Goal: Task Accomplishment & Management: Manage account settings

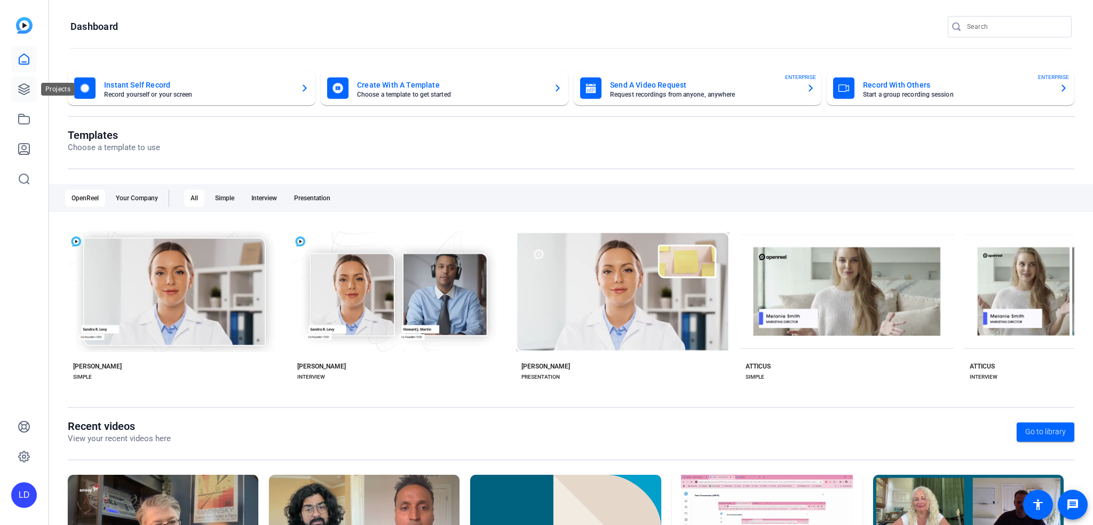
click at [25, 87] on icon at bounding box center [24, 89] width 13 height 13
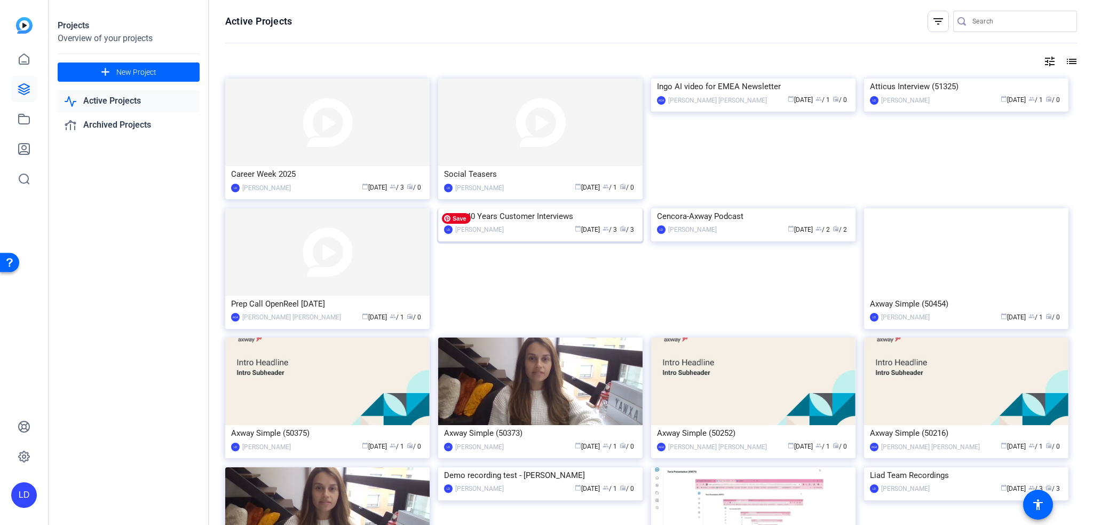
click at [516, 208] on img at bounding box center [540, 208] width 204 height 0
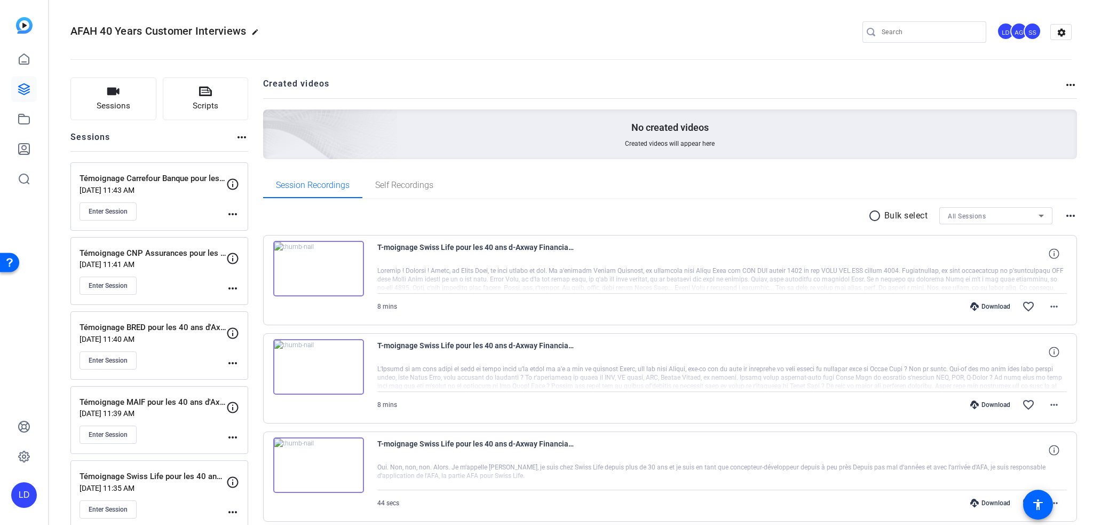
drag, startPoint x: 80, startPoint y: 178, endPoint x: 228, endPoint y: 179, distance: 148.4
click at [227, 181] on div "Témoignage Carrefour Banque pour les 40 ans d'Axway Financial Accounting Hub [D…" at bounding box center [159, 196] width 178 height 68
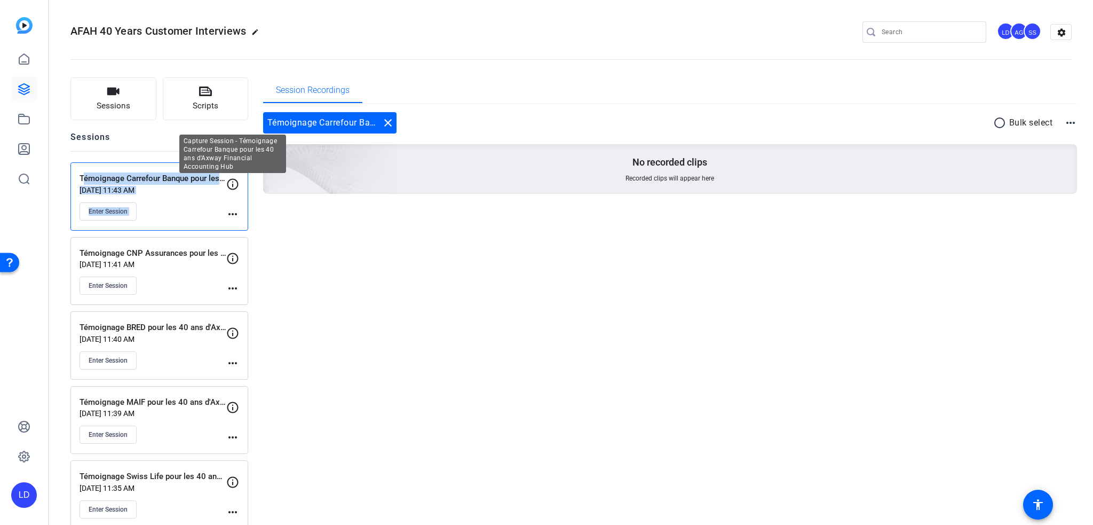
click at [234, 180] on icon at bounding box center [232, 184] width 13 height 13
click at [234, 186] on icon at bounding box center [232, 184] width 13 height 13
click at [235, 211] on mat-icon "more_horiz" at bounding box center [232, 214] width 13 height 13
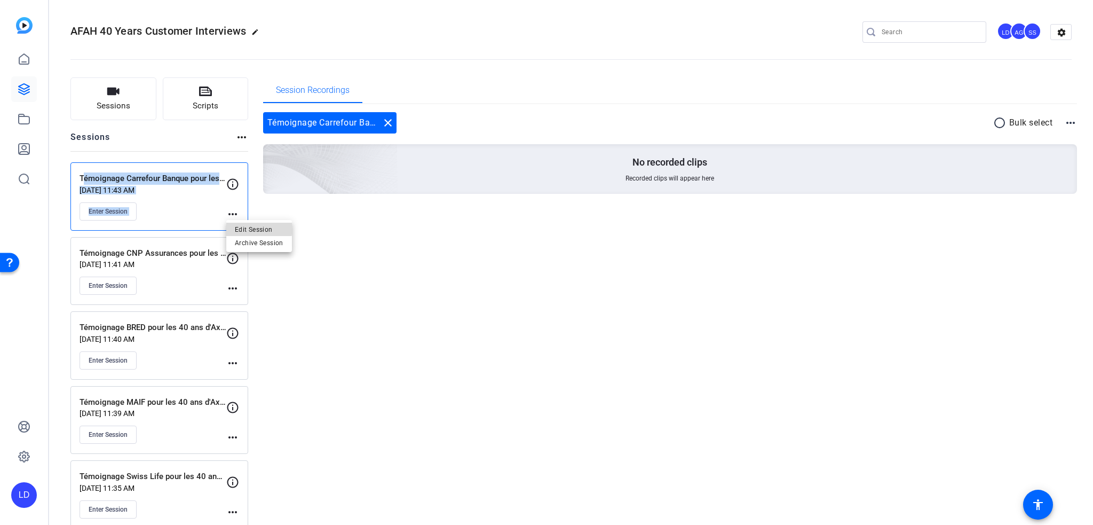
click at [235, 226] on span "Edit Session" at bounding box center [259, 229] width 49 height 13
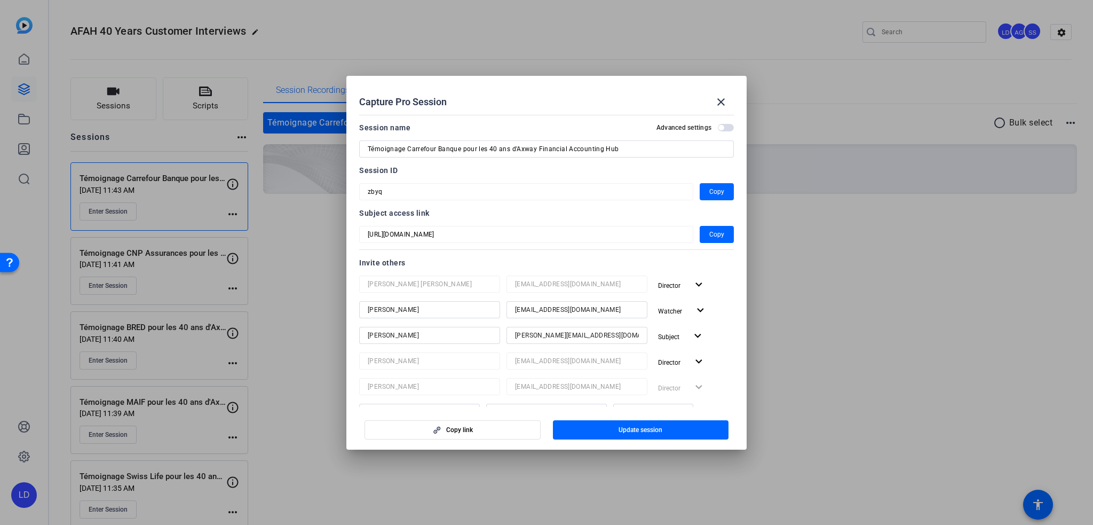
click at [429, 153] on input "Témoignage Carrefour Banque pour les 40 ans d'Axway Financial Accounting Hub" at bounding box center [547, 149] width 358 height 13
click at [727, 97] on mat-icon "close" at bounding box center [721, 102] width 13 height 13
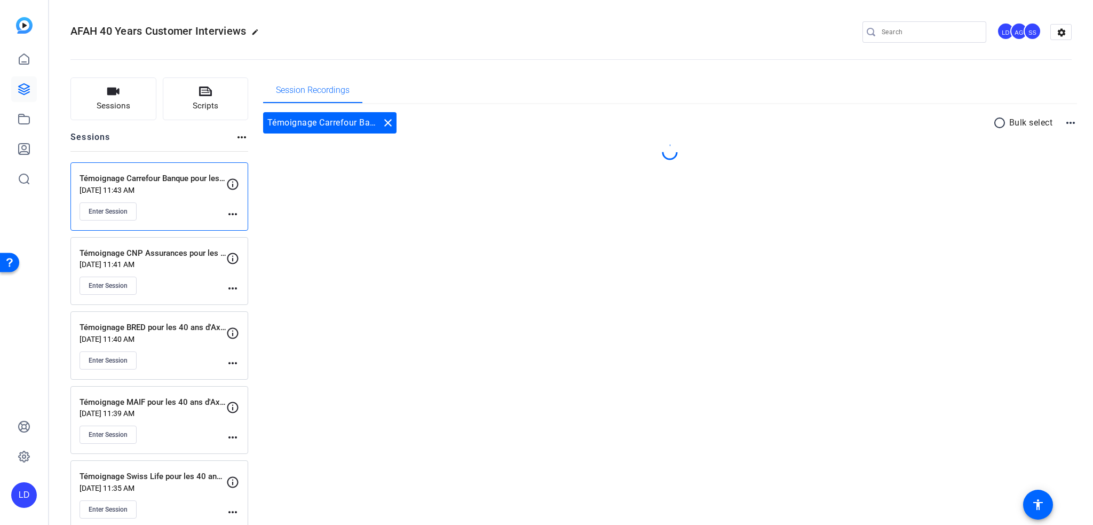
click at [376, 325] on div "Session Recordings Témoignage Carrefour Banque pour les 40 ans d'Axway Financia…" at bounding box center [670, 339] width 815 height 525
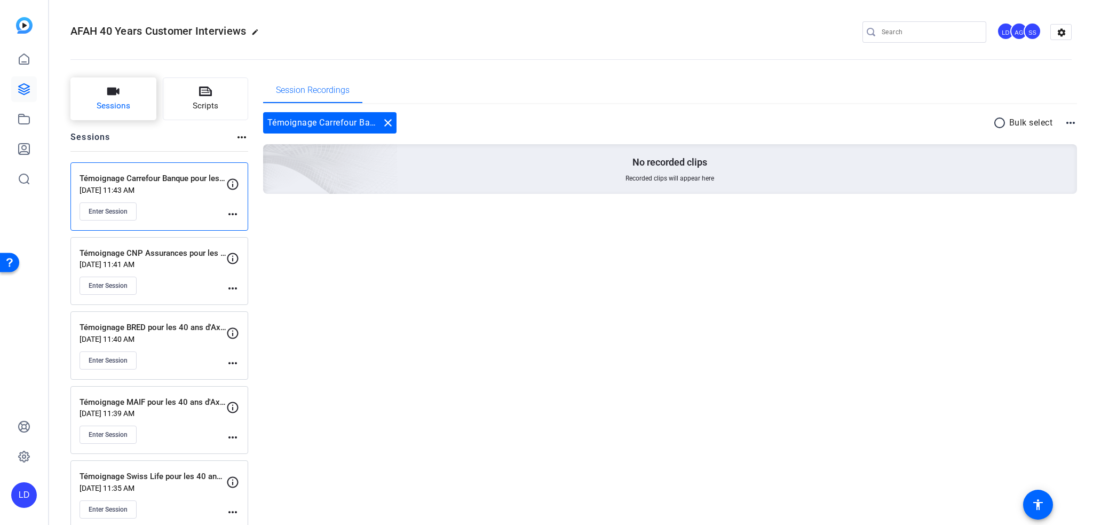
click at [99, 102] on span "Sessions" at bounding box center [114, 106] width 34 height 12
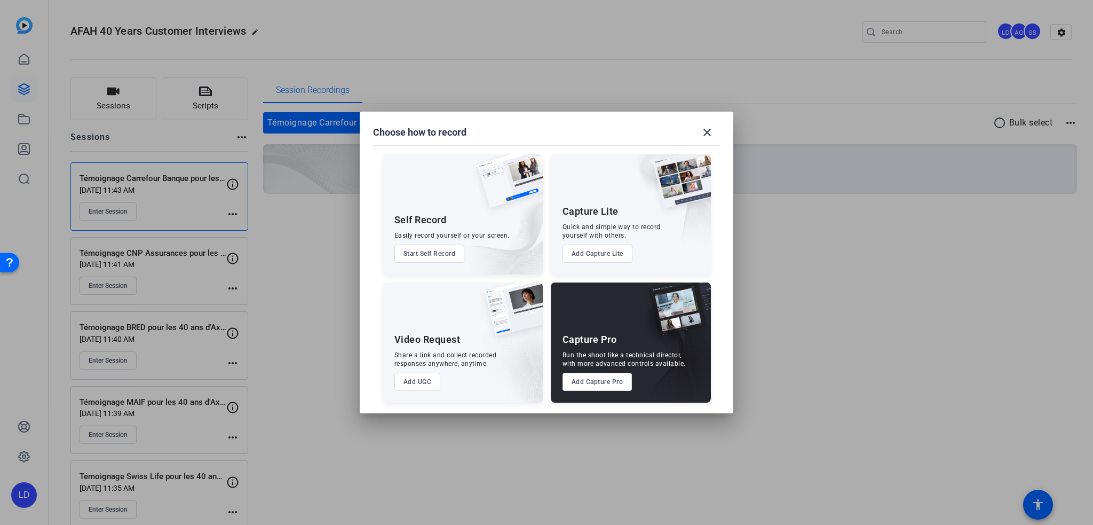
click at [581, 382] on button "Add Capture Pro" at bounding box center [598, 382] width 70 height 18
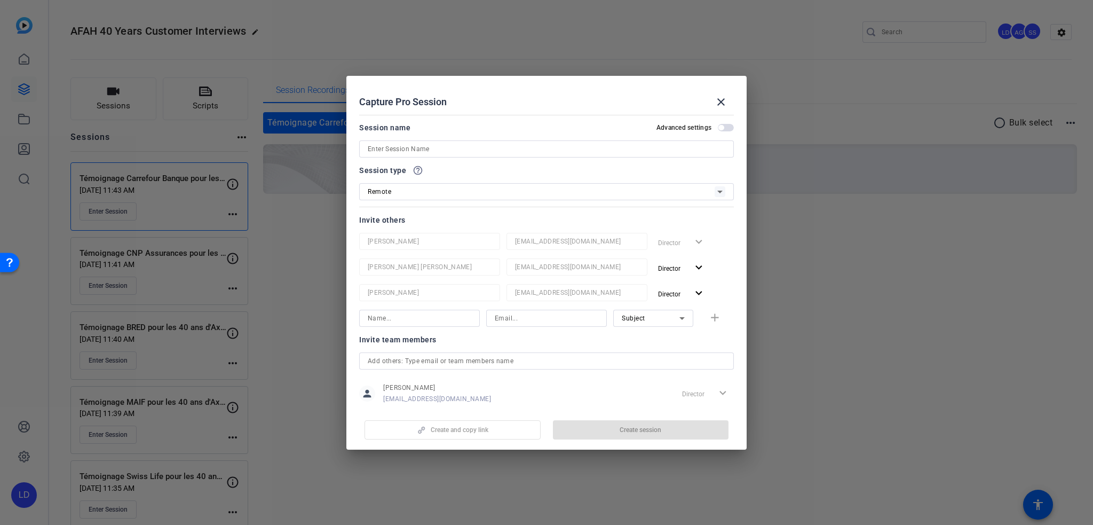
click at [446, 145] on input at bounding box center [547, 149] width 358 height 13
paste input "Témoignage Carrefour Banque pour les 40 ans d'Axway Financial Accounting Hub"
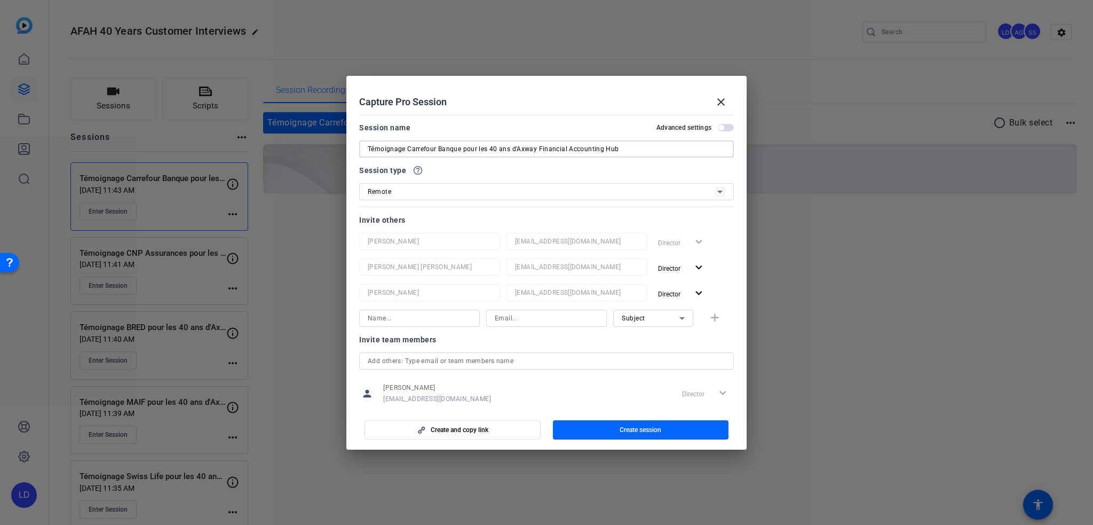
click at [423, 143] on input "Témoignage Carrefour Banque pour les 40 ans d'Axway Financial Accounting Hub" at bounding box center [547, 149] width 358 height 13
type input "Témoignage MAAF pour les 40 ans d'Axway Financial Accounting Hub"
click at [414, 320] on input at bounding box center [420, 318] width 104 height 13
paste input "[PERSON_NAME][EMAIL_ADDRESS][PERSON_NAME][DOMAIN_NAME]"
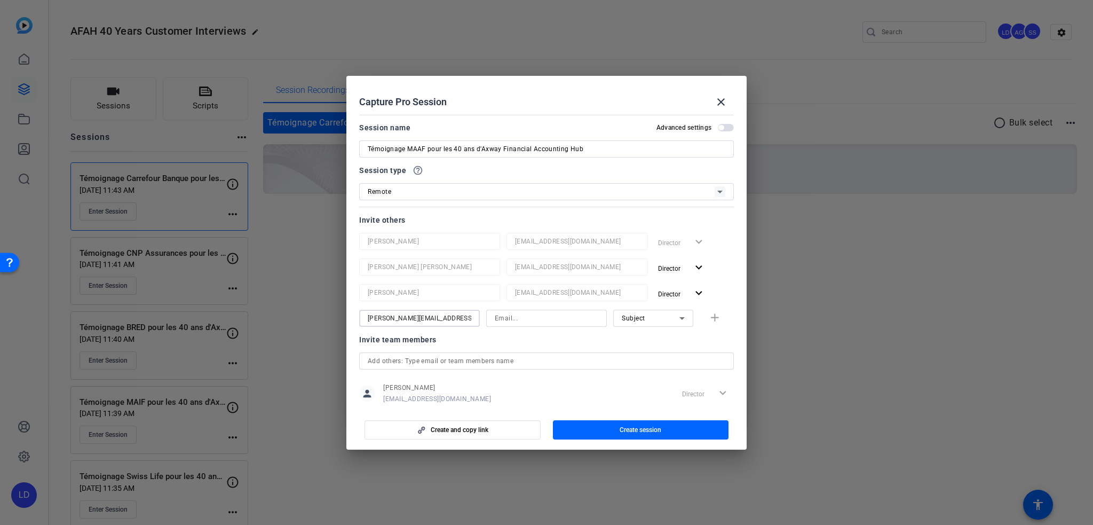
scroll to position [0, 22]
type input "[PERSON_NAME][EMAIL_ADDRESS][PERSON_NAME][DOMAIN_NAME]"
click at [524, 322] on input at bounding box center [547, 318] width 104 height 13
paste input "[PERSON_NAME][EMAIL_ADDRESS][PERSON_NAME][DOMAIN_NAME]"
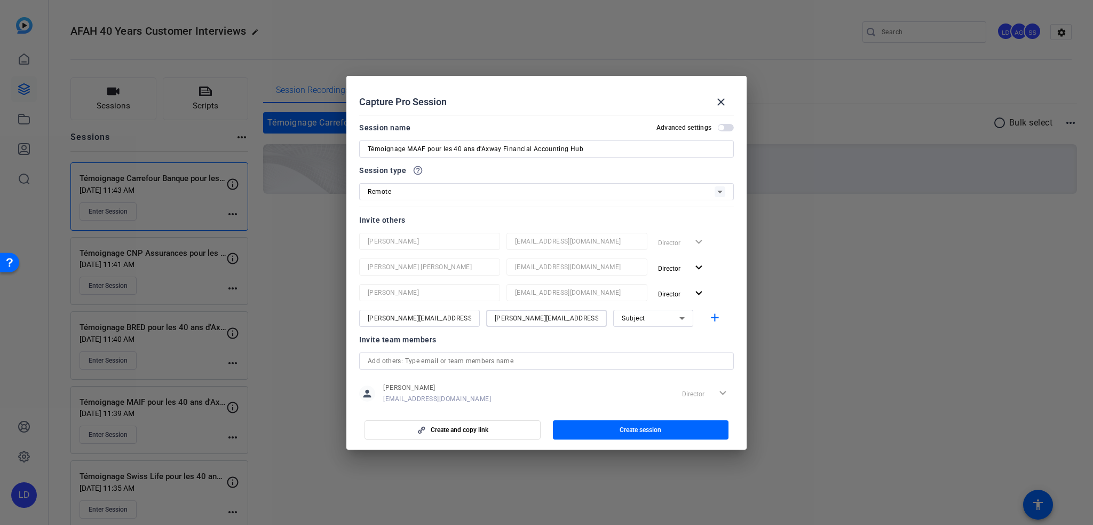
scroll to position [0, 22]
type input "[PERSON_NAME][EMAIL_ADDRESS][PERSON_NAME][DOMAIN_NAME]"
click at [393, 319] on input "[PERSON_NAME][EMAIL_ADDRESS][PERSON_NAME][DOMAIN_NAME]" at bounding box center [420, 318] width 104 height 13
paste input "DE MONTALEMBERT D [PERSON_NAME]"
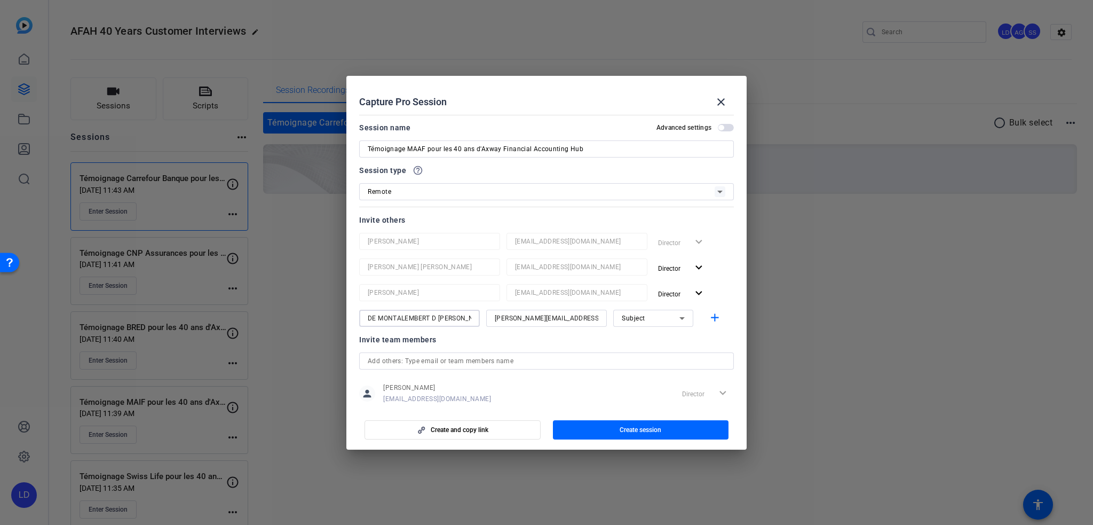
scroll to position [0, 8]
type input "DE MONTALEMBERT D [PERSON_NAME]"
click at [708, 319] on mat-icon "add" at bounding box center [714, 317] width 13 height 13
click at [389, 334] on div at bounding box center [429, 333] width 141 height 12
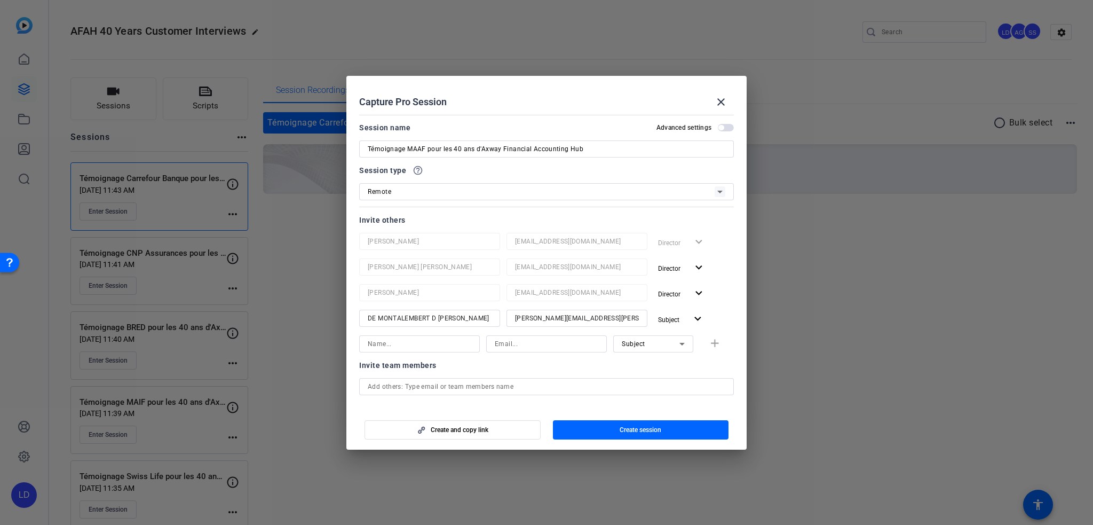
click at [409, 346] on input at bounding box center [420, 343] width 104 height 13
type input "[PERSON_NAME]"
paste input "[EMAIL_ADDRESS][DOMAIN_NAME]"
type input "[EMAIL_ADDRESS][DOMAIN_NAME]"
click at [660, 348] on div "Subject" at bounding box center [651, 343] width 58 height 13
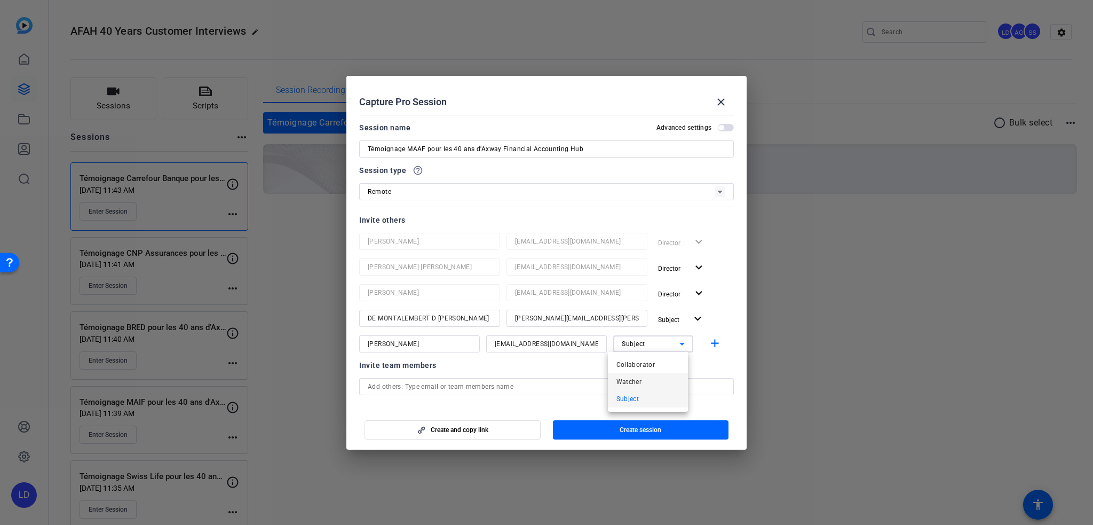
click at [645, 382] on mat-option "Watcher" at bounding box center [648, 381] width 80 height 17
click at [711, 344] on mat-icon "add" at bounding box center [714, 343] width 13 height 13
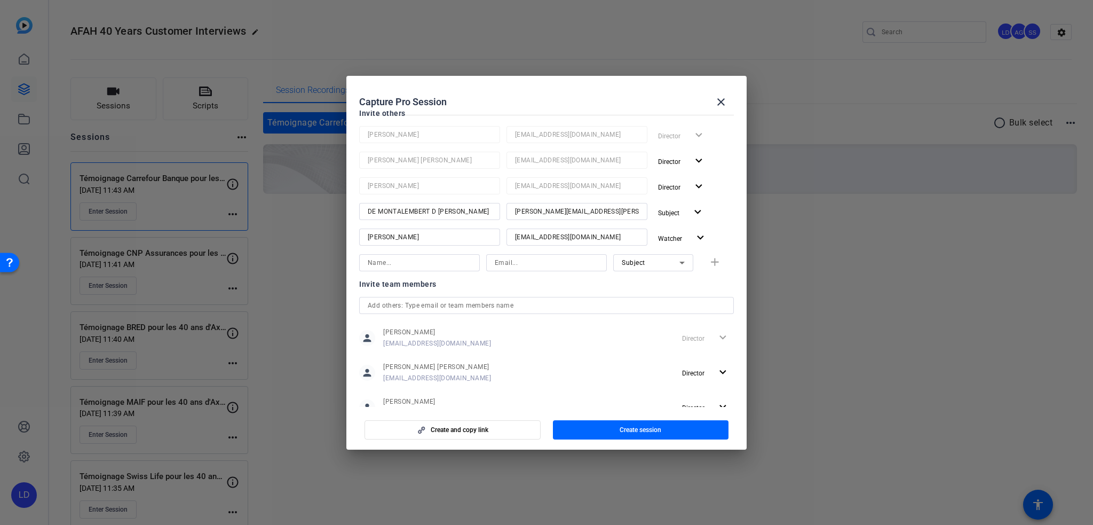
scroll to position [143, 0]
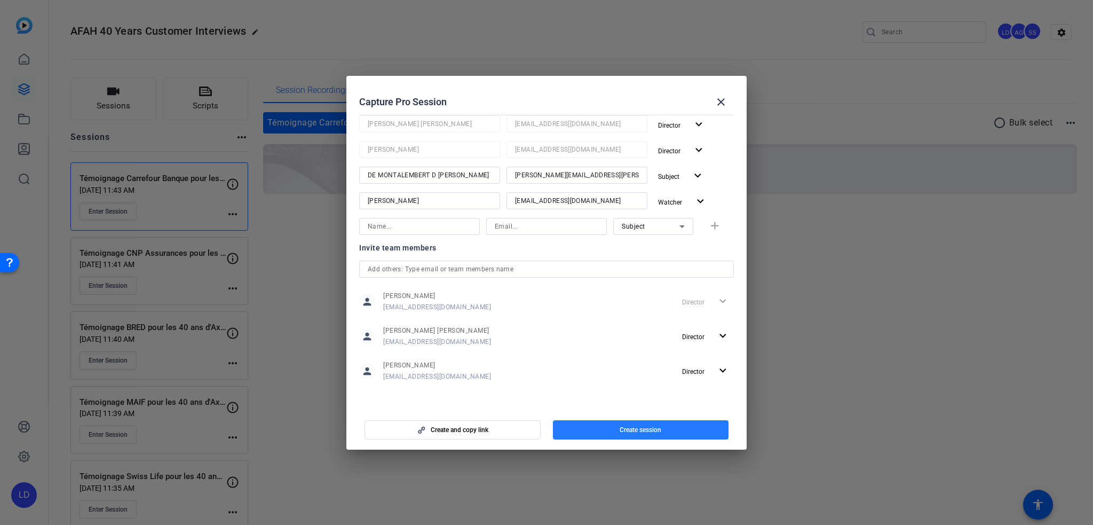
click at [610, 428] on span "button" at bounding box center [641, 430] width 176 height 26
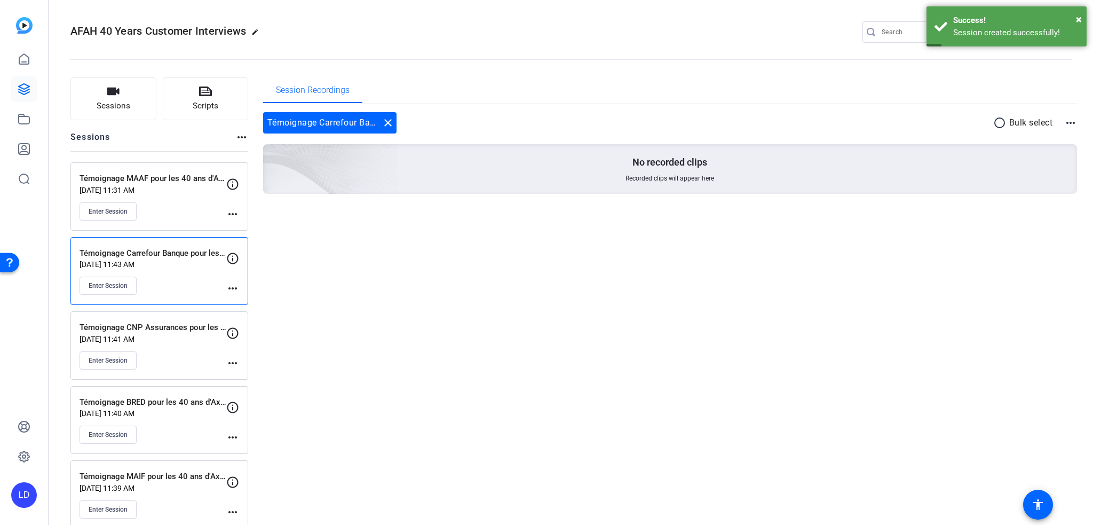
click at [239, 211] on div "Témoignage MAAF pour les 40 ans d'Axway Financial Accounting Hub [DATE] 11:31 A…" at bounding box center [159, 196] width 178 height 68
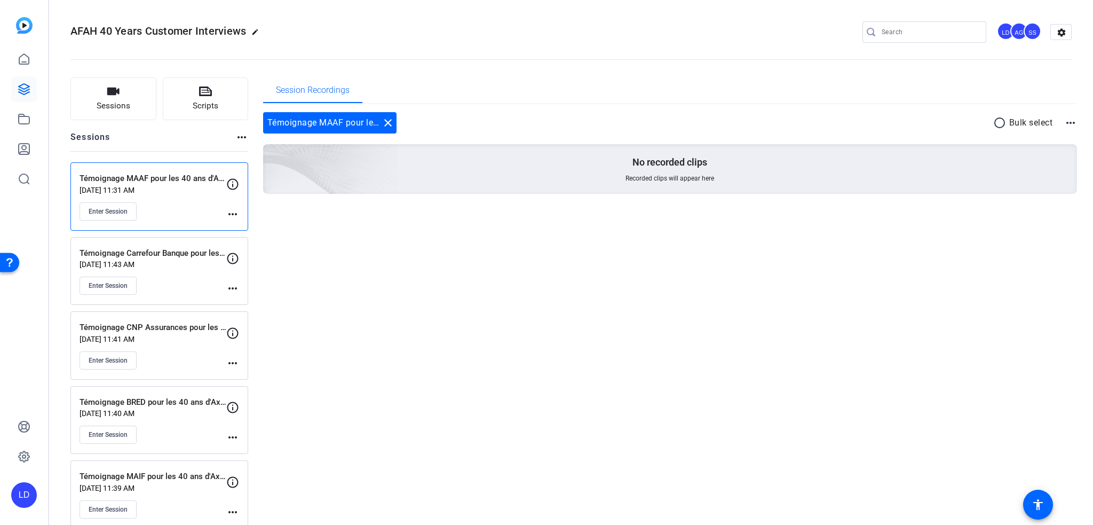
click at [233, 215] on mat-icon "more_horiz" at bounding box center [232, 214] width 13 height 13
click at [243, 225] on span "Edit Session" at bounding box center [259, 229] width 49 height 13
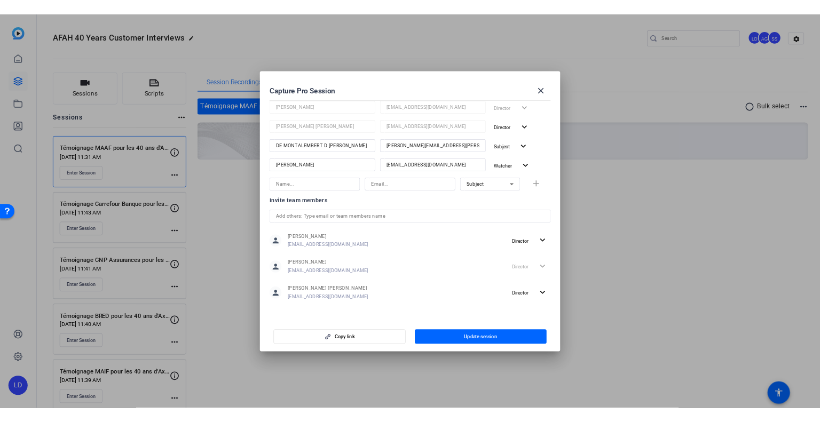
scroll to position [0, 0]
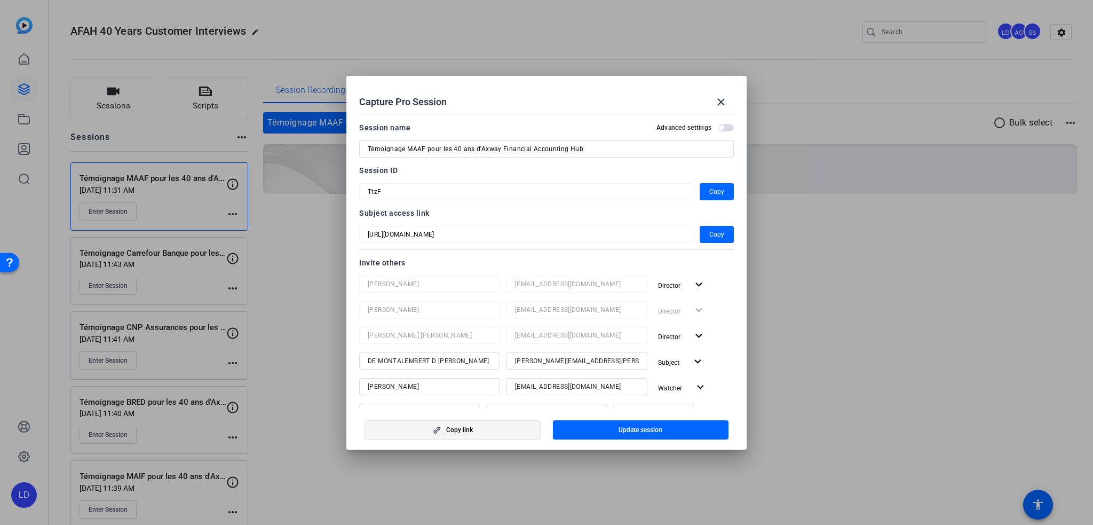
click at [467, 436] on span "button" at bounding box center [452, 430] width 175 height 26
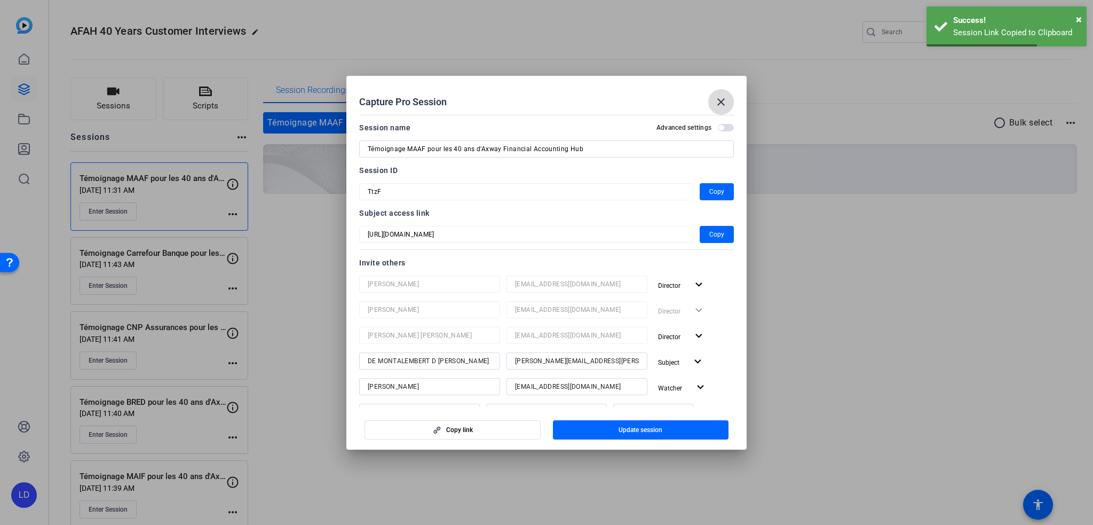
click at [720, 101] on mat-icon "close" at bounding box center [721, 102] width 13 height 13
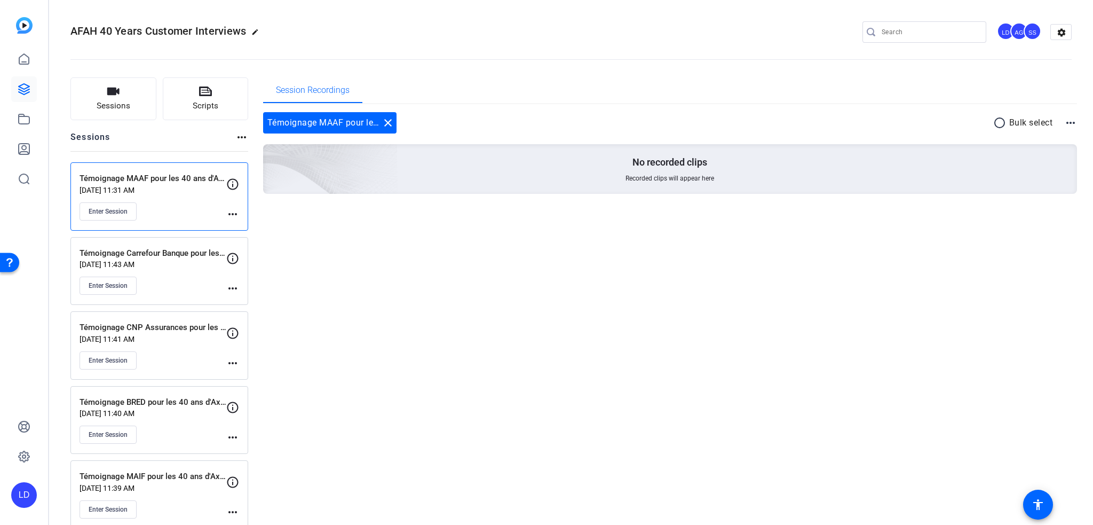
click at [231, 211] on mat-icon "more_horiz" at bounding box center [232, 214] width 13 height 13
click at [228, 181] on div at bounding box center [546, 262] width 1093 height 525
click at [234, 211] on mat-icon "more_horiz" at bounding box center [232, 214] width 13 height 13
click at [256, 226] on span "Edit Session" at bounding box center [259, 229] width 49 height 13
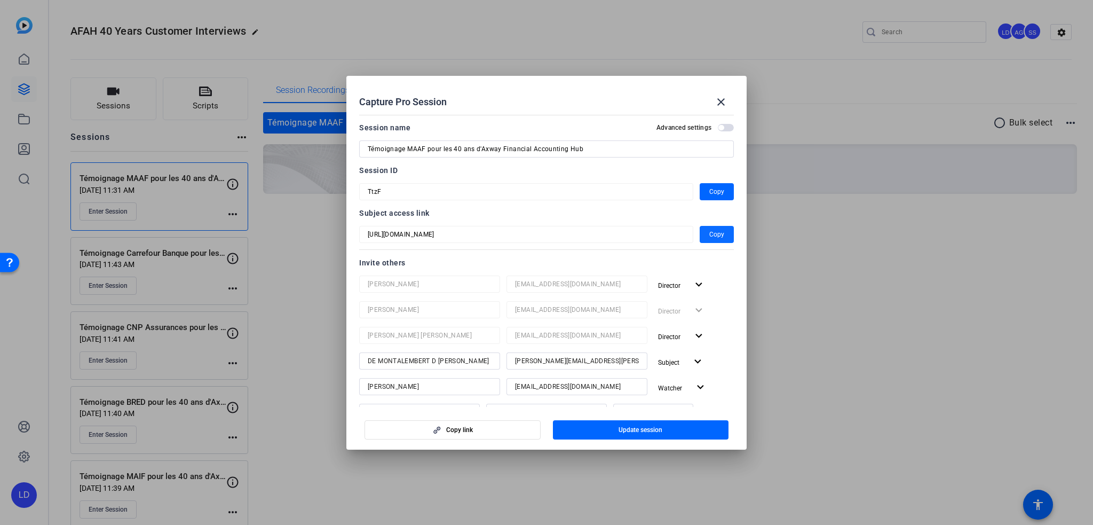
click at [712, 231] on span "Copy" at bounding box center [716, 234] width 15 height 13
click at [717, 232] on span "Copy" at bounding box center [716, 234] width 15 height 13
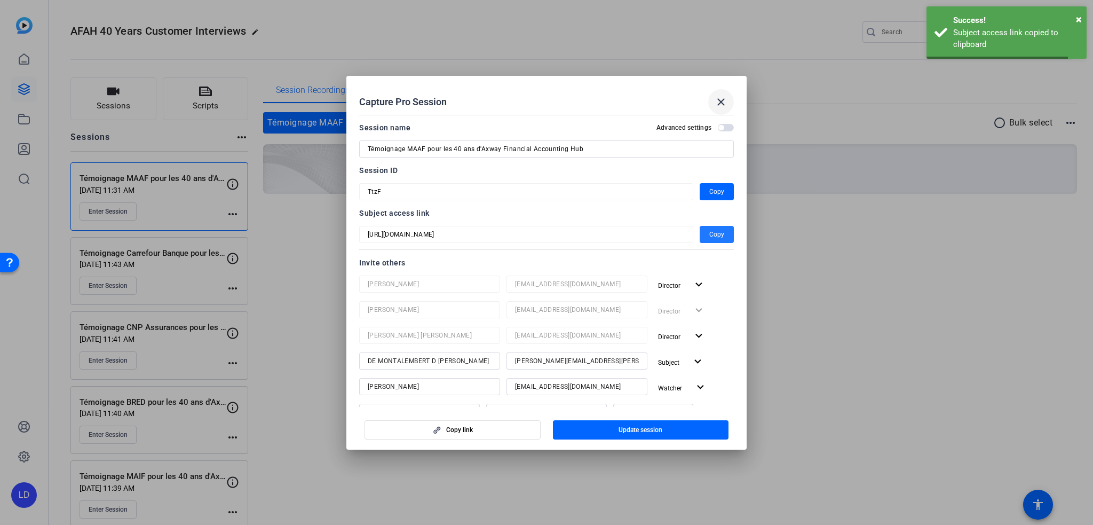
click at [716, 98] on mat-icon "close" at bounding box center [721, 102] width 13 height 13
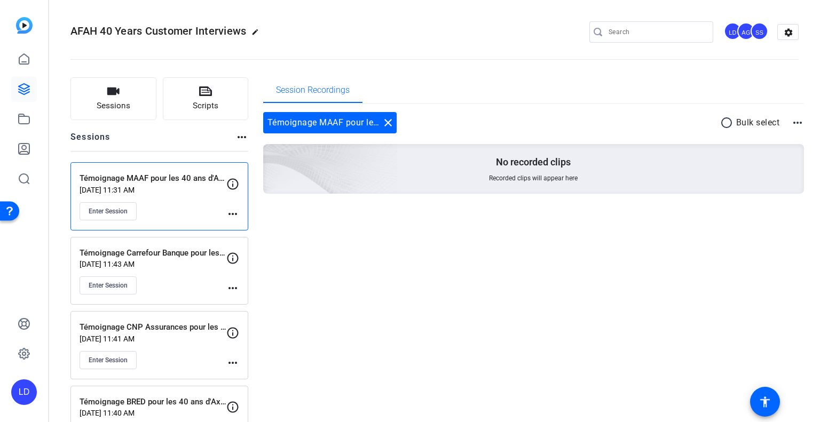
scroll to position [265, 0]
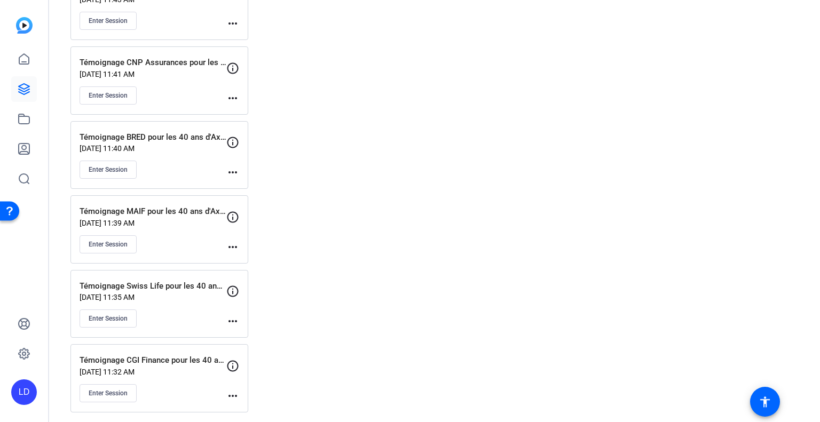
click at [191, 297] on p "[DATE] 11:35 AM" at bounding box center [153, 297] width 147 height 9
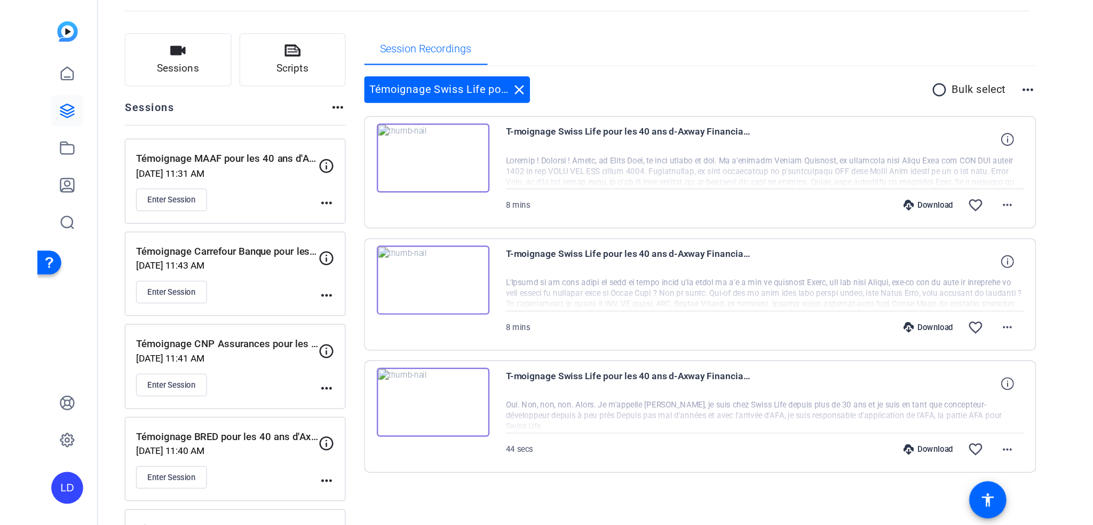
scroll to position [0, 0]
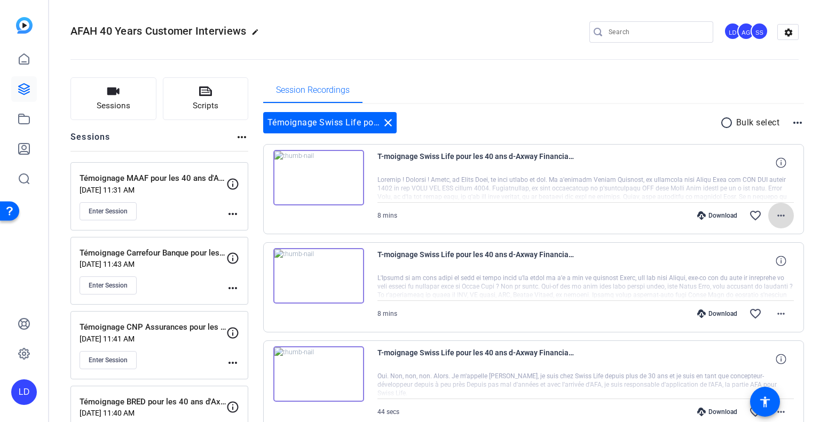
click at [779, 214] on mat-icon "more_horiz" at bounding box center [781, 215] width 13 height 13
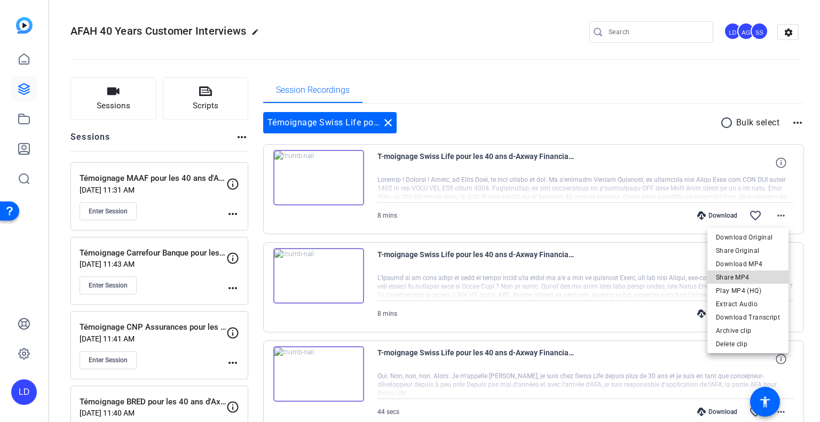
click at [760, 278] on span "Share MP4" at bounding box center [748, 277] width 64 height 13
